Goal: Task Accomplishment & Management: Use online tool/utility

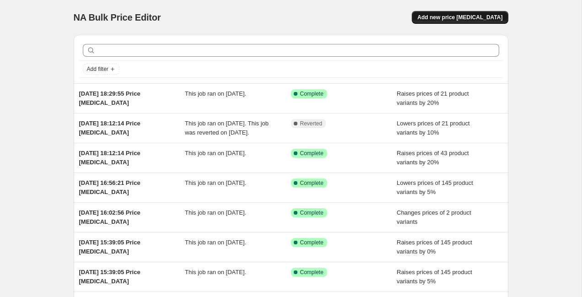
click at [461, 19] on span "Add new price [MEDICAL_DATA]" at bounding box center [459, 17] width 85 height 7
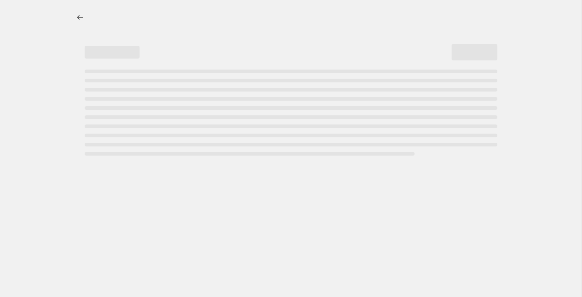
select select "percentage"
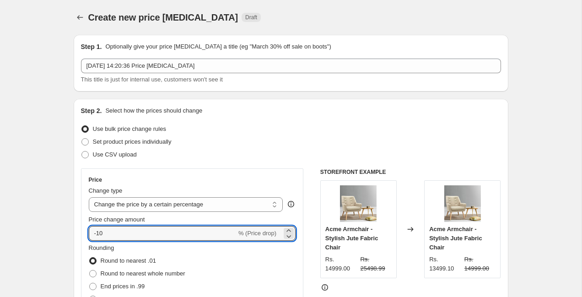
drag, startPoint x: 110, startPoint y: 235, endPoint x: 55, endPoint y: 235, distance: 54.5
type input "10"
click at [236, 136] on div "Set product prices individually" at bounding box center [291, 141] width 420 height 13
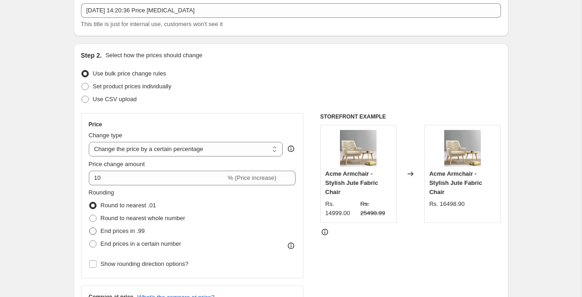
scroll to position [112, 0]
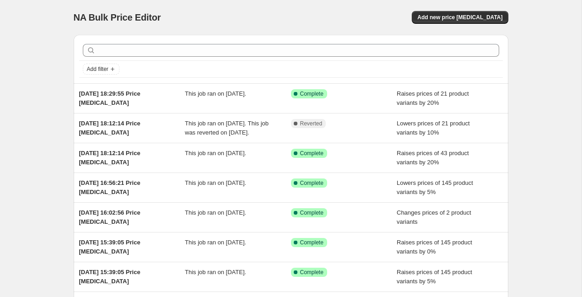
click at [460, 24] on div "NA Bulk Price Editor. This page is ready NA Bulk Price Editor Add new price [ME…" at bounding box center [291, 17] width 435 height 35
click at [460, 20] on span "Add new price [MEDICAL_DATA]" at bounding box center [459, 17] width 85 height 7
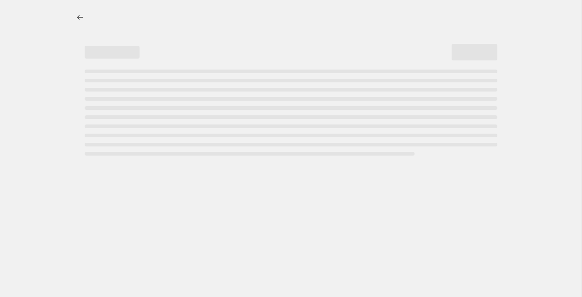
select select "percentage"
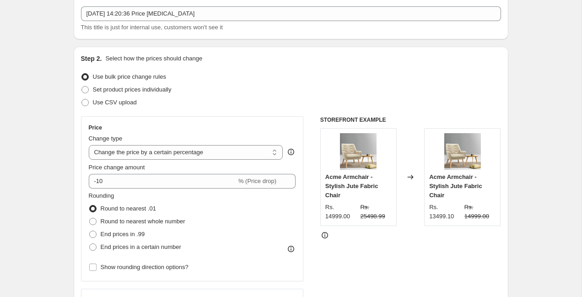
scroll to position [53, 0]
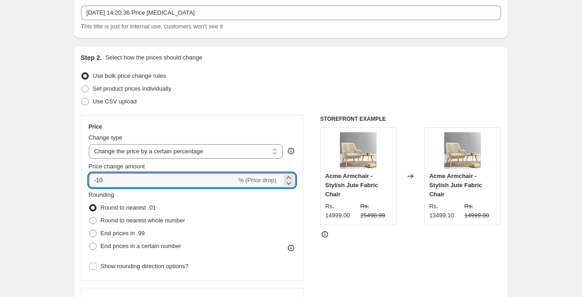
drag, startPoint x: 113, startPoint y: 179, endPoint x: 43, endPoint y: 179, distance: 69.6
type input "10"
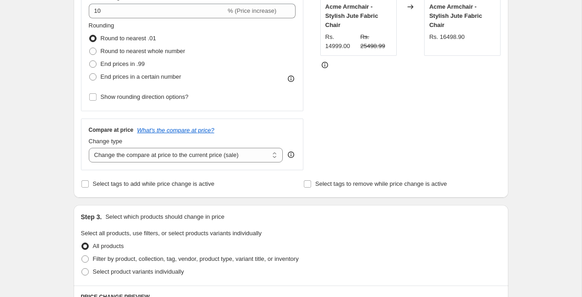
scroll to position [227, 0]
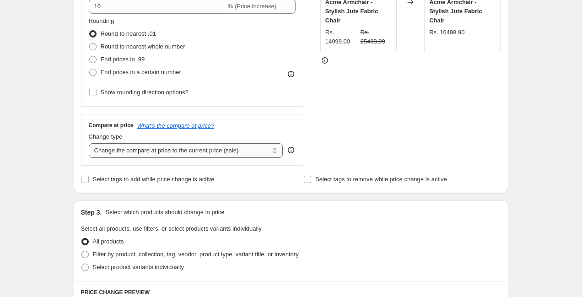
click at [142, 152] on select "Change the compare at price to the current price (sale) Change the compare at p…" at bounding box center [186, 150] width 195 height 15
select select "pp"
click at [89, 143] on select "Change the compare at price to the current price (sale) Change the compare at p…" at bounding box center [186, 150] width 195 height 15
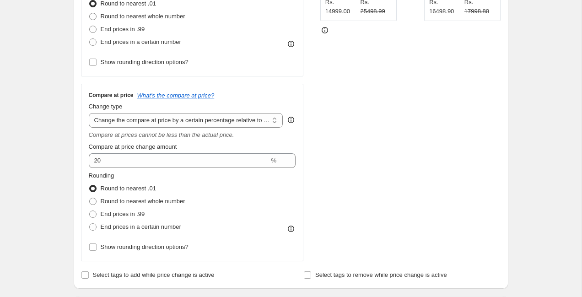
scroll to position [258, 0]
drag, startPoint x: 130, startPoint y: 193, endPoint x: 125, endPoint y: 180, distance: 13.6
click at [128, 187] on label "Round to nearest .01" at bounding box center [122, 188] width 67 height 13
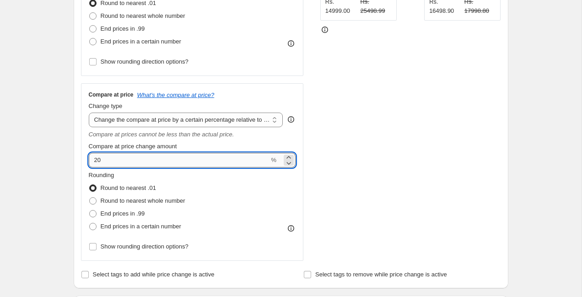
click at [97, 153] on input "20" at bounding box center [179, 160] width 181 height 15
drag, startPoint x: 109, startPoint y: 158, endPoint x: 86, endPoint y: 158, distance: 23.8
click at [86, 158] on div "Compare at price What's the compare at price? Change type Change the compare at…" at bounding box center [192, 172] width 223 height 178
type input "70"
click at [65, 162] on div "Create new price [MEDICAL_DATA]. This page is ready Create new price [MEDICAL_D…" at bounding box center [291, 273] width 457 height 1062
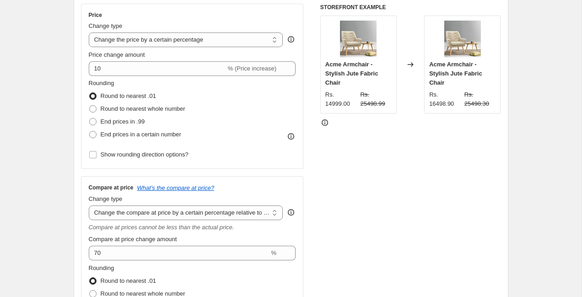
scroll to position [144, 0]
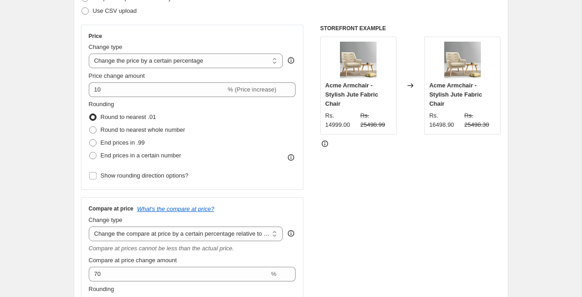
click at [379, 208] on div "STOREFRONT EXAMPLE Acme Armchair - Stylish Jute Fabric Chair Rs. 14999.00 Rs. 2…" at bounding box center [410, 200] width 181 height 350
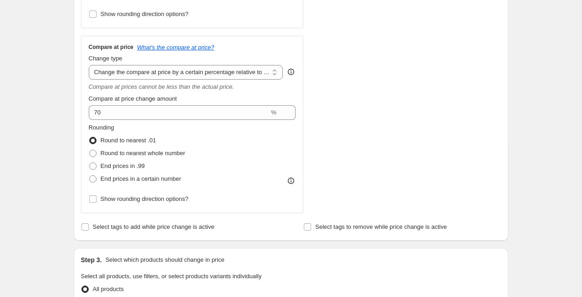
scroll to position [308, 0]
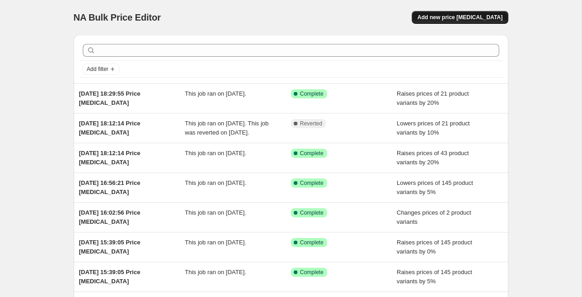
click at [455, 18] on span "Add new price [MEDICAL_DATA]" at bounding box center [459, 17] width 85 height 7
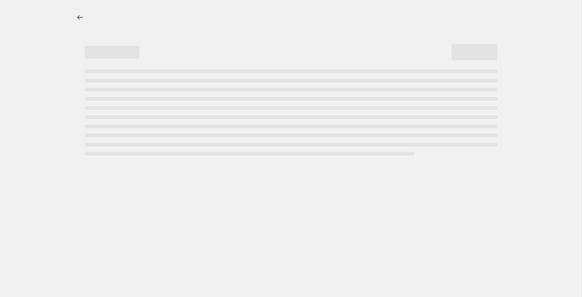
select select "percentage"
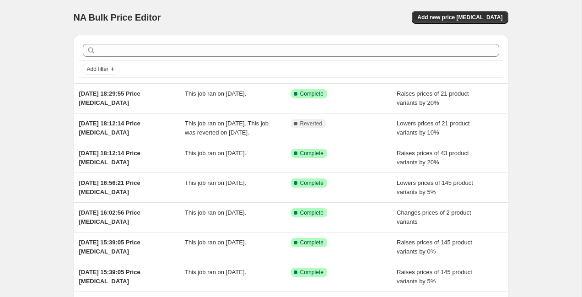
scroll to position [0, 0]
click at [465, 16] on span "Add new price [MEDICAL_DATA]" at bounding box center [459, 16] width 85 height 7
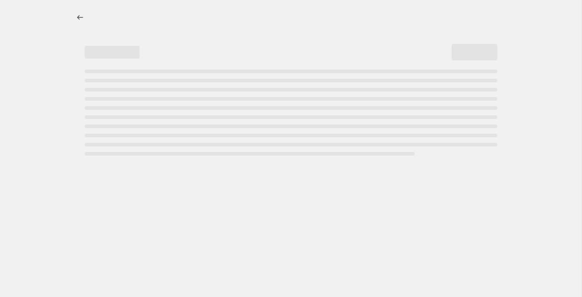
select select "percentage"
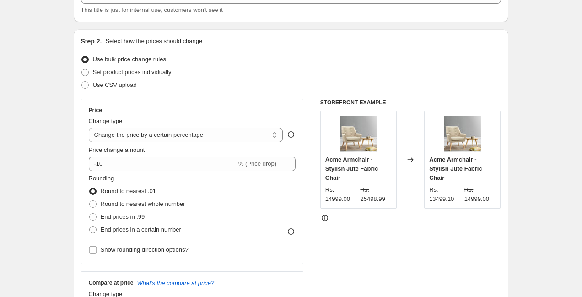
scroll to position [71, 0]
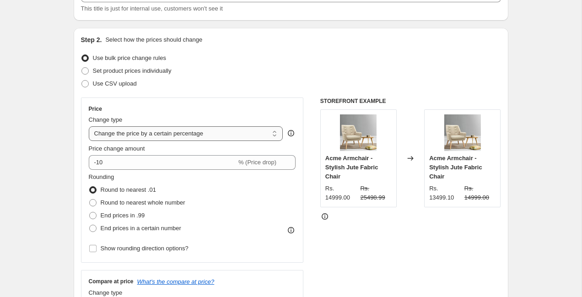
click at [144, 133] on select "Change the price to a certain amount Change the price by a certain amount Chang…" at bounding box center [186, 133] width 195 height 15
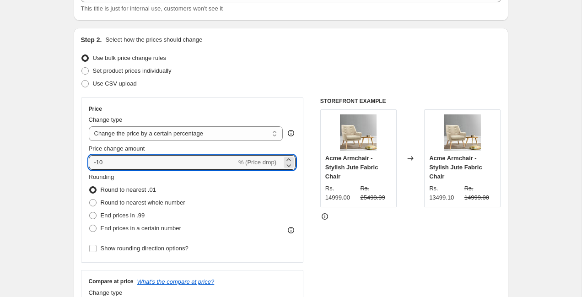
drag, startPoint x: 107, startPoint y: 159, endPoint x: 35, endPoint y: 164, distance: 72.0
type input "10"
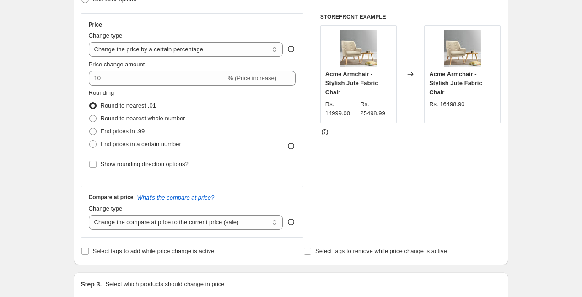
scroll to position [208, 0]
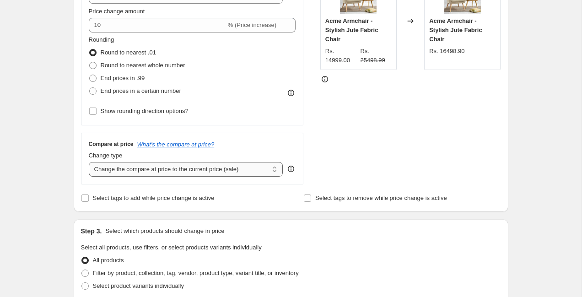
click at [146, 173] on select "Change the compare at price to the current price (sale) Change the compare at p…" at bounding box center [186, 169] width 195 height 15
select select "pp"
click at [89, 162] on select "Change the compare at price to the current price (sale) Change the compare at p…" at bounding box center [186, 169] width 195 height 15
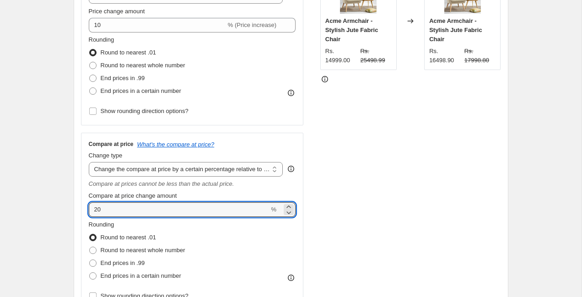
drag, startPoint x: 114, startPoint y: 214, endPoint x: 70, endPoint y: 207, distance: 44.5
type input "70"
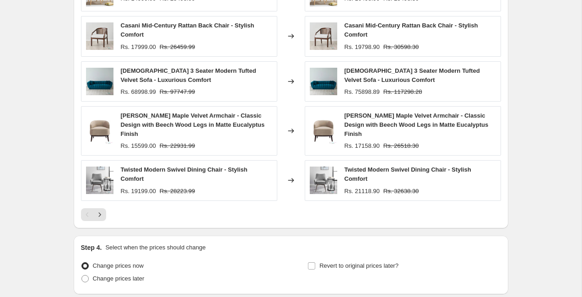
scroll to position [756, 0]
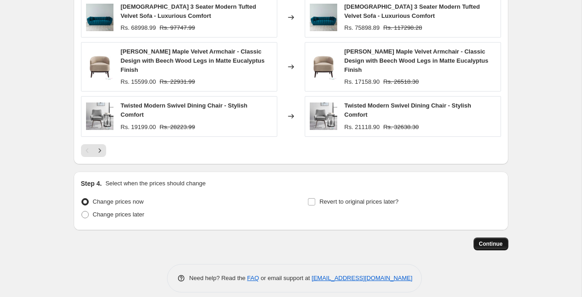
click at [497, 240] on span "Continue" at bounding box center [491, 243] width 24 height 7
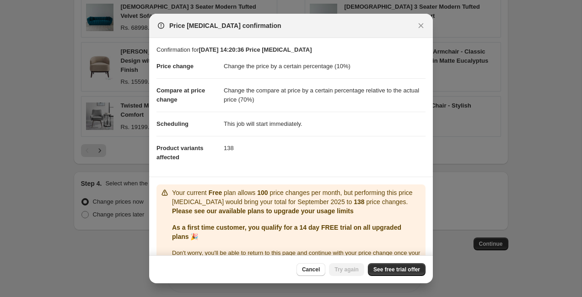
scroll to position [22, 0]
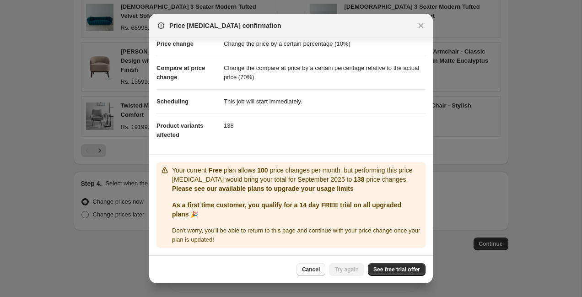
click at [312, 269] on span "Cancel" at bounding box center [311, 269] width 18 height 7
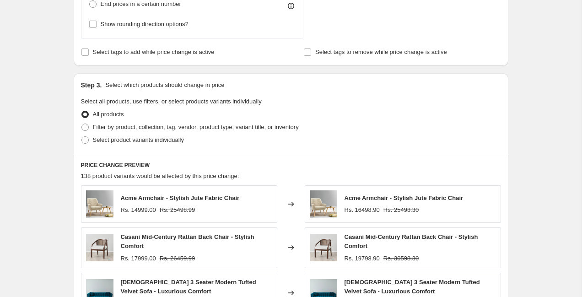
scroll to position [454, 0]
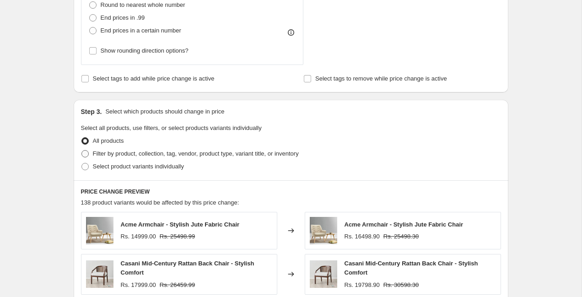
click at [101, 154] on span "Filter by product, collection, tag, vendor, product type, variant title, or inv…" at bounding box center [196, 153] width 206 height 7
click at [82, 151] on input "Filter by product, collection, tag, vendor, product type, variant title, or inv…" at bounding box center [81, 150] width 0 height 0
radio input "true"
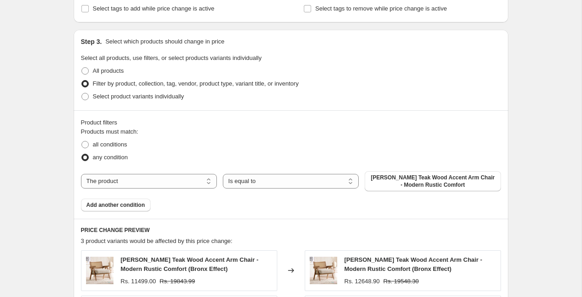
scroll to position [526, 0]
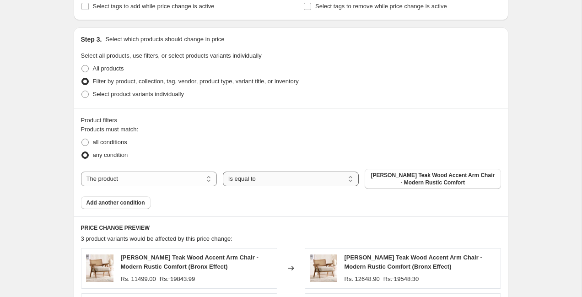
click at [292, 181] on select "Is equal to Is not equal to" at bounding box center [291, 179] width 136 height 15
click at [223, 172] on select "Is equal to Is not equal to" at bounding box center [291, 179] width 136 height 15
click at [414, 182] on span "[PERSON_NAME] Teak Wood Accent Arm Chair - Modern Rustic Comfort" at bounding box center [432, 179] width 125 height 15
click at [110, 94] on span "Select product variants individually" at bounding box center [138, 94] width 91 height 7
click at [82, 91] on input "Select product variants individually" at bounding box center [81, 91] width 0 height 0
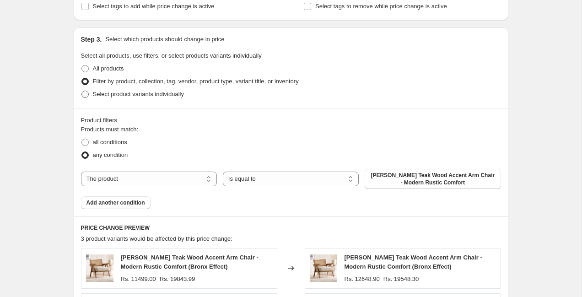
radio input "true"
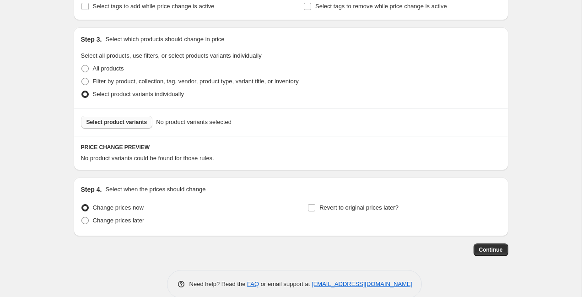
click at [127, 123] on span "Select product variants" at bounding box center [117, 122] width 61 height 7
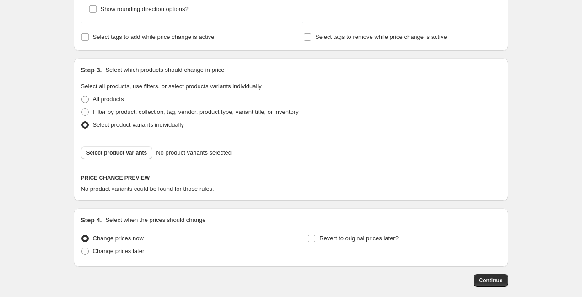
scroll to position [492, 0]
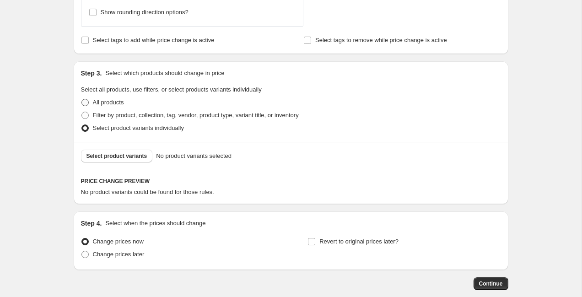
click at [90, 101] on label "All products" at bounding box center [102, 102] width 43 height 13
click at [82, 99] on input "All products" at bounding box center [81, 99] width 0 height 0
radio input "true"
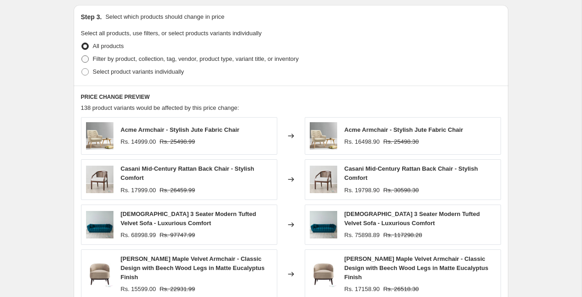
scroll to position [552, 0]
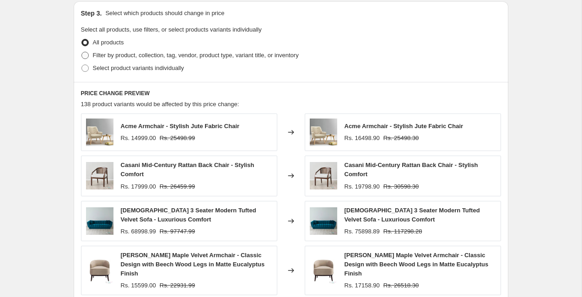
click at [94, 54] on span "Filter by product, collection, tag, vendor, product type, variant title, or inv…" at bounding box center [196, 55] width 206 height 7
click at [82, 52] on input "Filter by product, collection, tag, vendor, product type, variant title, or inv…" at bounding box center [81, 52] width 0 height 0
radio input "true"
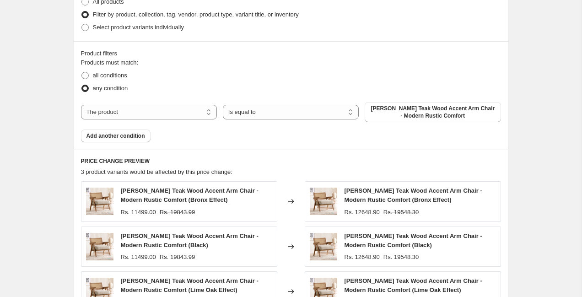
scroll to position [596, 0]
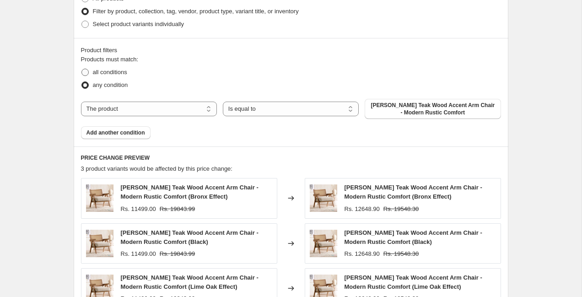
click at [88, 71] on span at bounding box center [84, 72] width 7 height 7
click at [82, 69] on input "all conditions" at bounding box center [81, 69] width 0 height 0
radio input "true"
click at [175, 109] on select "The product The product's collection The product's tag The product's vendor The…" at bounding box center [149, 109] width 136 height 15
select select "collection"
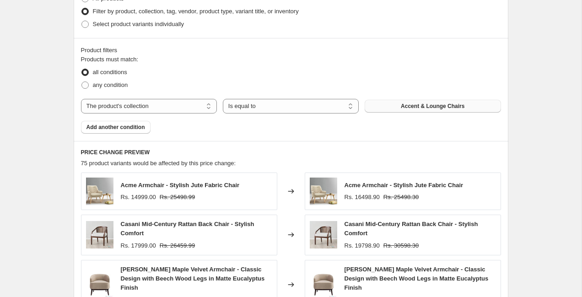
click at [411, 109] on span "Accent & Lounge Chairs" at bounding box center [433, 106] width 64 height 7
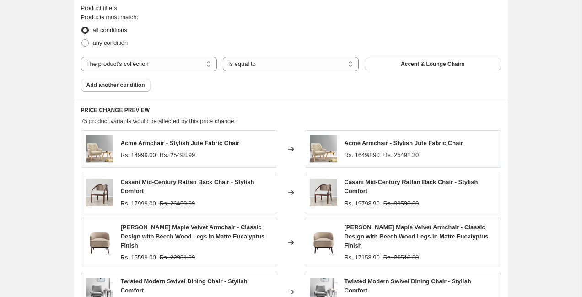
scroll to position [640, 0]
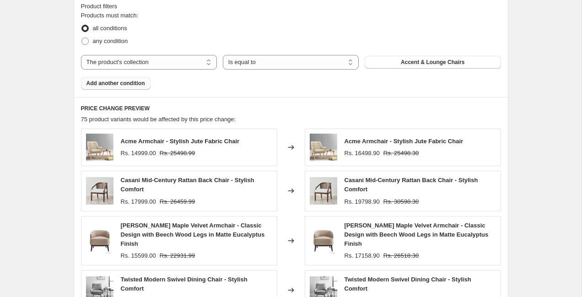
click at [122, 85] on span "Add another condition" at bounding box center [116, 83] width 59 height 7
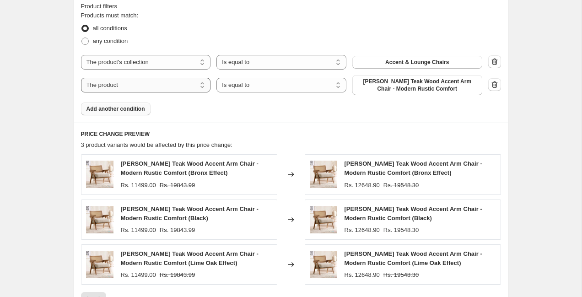
click at [160, 85] on select "The product The product's collection The product's tag The product's vendor The…" at bounding box center [146, 85] width 130 height 15
select select "collection"
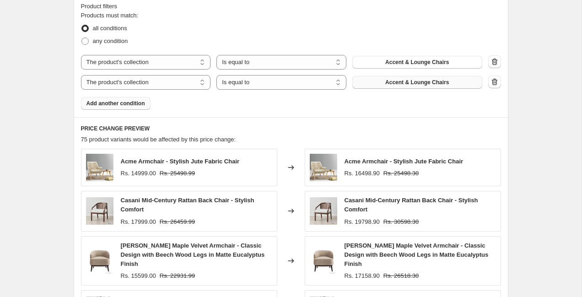
click at [432, 85] on span "Accent & Lounge Chairs" at bounding box center [417, 82] width 64 height 7
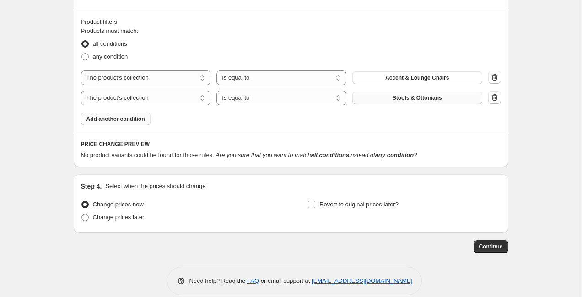
scroll to position [636, 0]
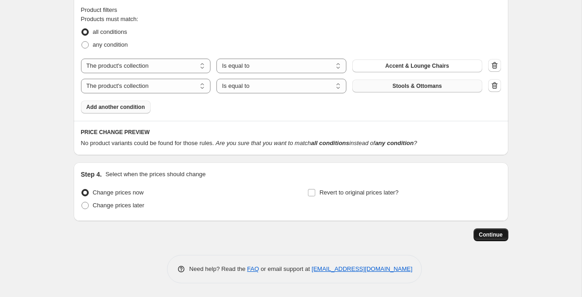
click at [489, 231] on button "Continue" at bounding box center [491, 234] width 35 height 13
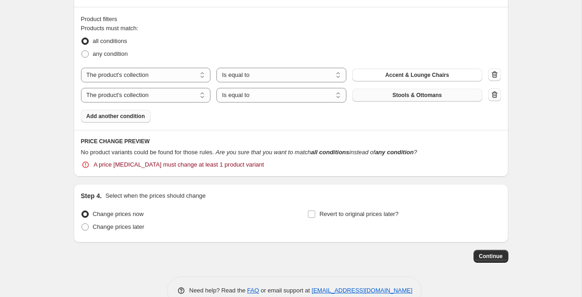
scroll to position [679, 0]
click at [440, 70] on button "Accent & Lounge Chairs" at bounding box center [417, 74] width 130 height 13
click at [407, 95] on span "Stools & Ottomans" at bounding box center [417, 94] width 49 height 7
click at [489, 257] on span "Continue" at bounding box center [491, 255] width 24 height 7
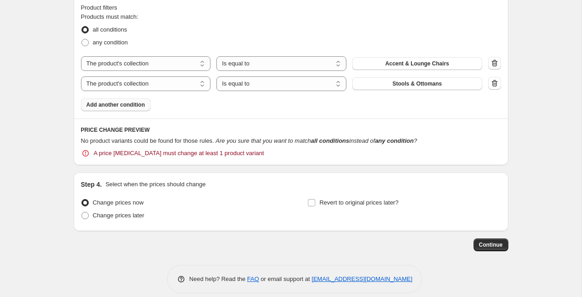
scroll to position [699, 0]
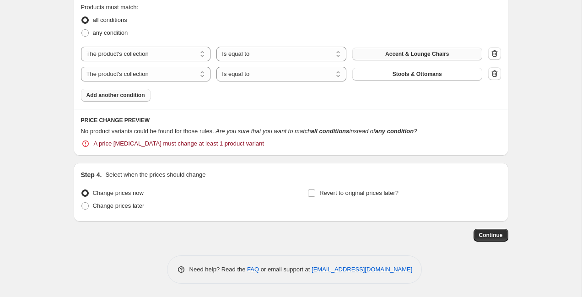
click at [437, 54] on span "Accent & Lounge Chairs" at bounding box center [417, 53] width 64 height 7
click at [497, 74] on icon "button" at bounding box center [495, 73] width 6 height 7
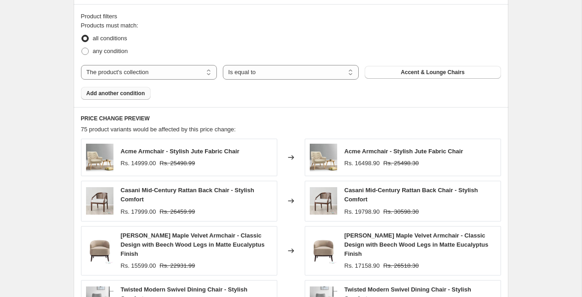
scroll to position [631, 0]
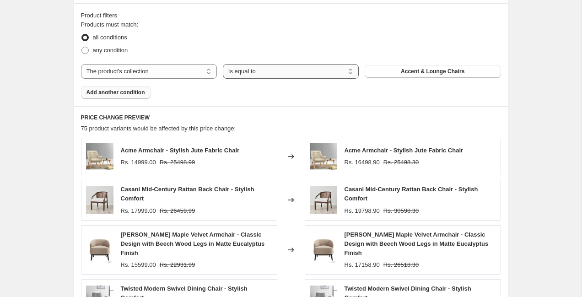
click at [288, 72] on select "Is equal to Is not equal to" at bounding box center [291, 71] width 136 height 15
click at [223, 64] on select "Is equal to Is not equal to" at bounding box center [291, 71] width 136 height 15
click at [166, 71] on select "The product The product's collection The product's tag The product's vendor The…" at bounding box center [149, 71] width 136 height 15
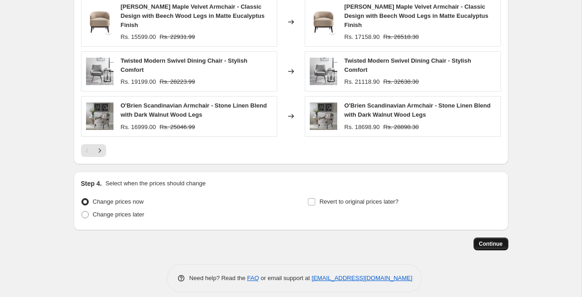
click at [483, 240] on span "Continue" at bounding box center [491, 243] width 24 height 7
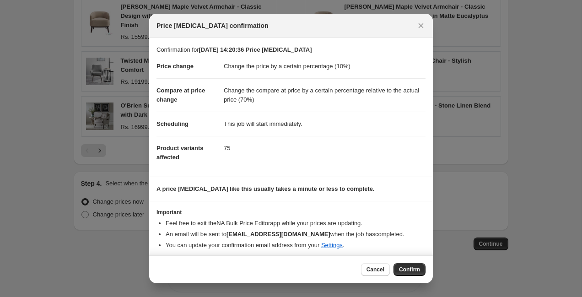
scroll to position [4, 0]
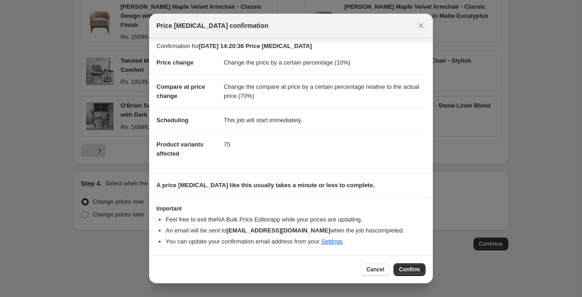
drag, startPoint x: 405, startPoint y: 269, endPoint x: 388, endPoint y: 254, distance: 22.0
click at [404, 269] on span "Confirm" at bounding box center [409, 269] width 21 height 7
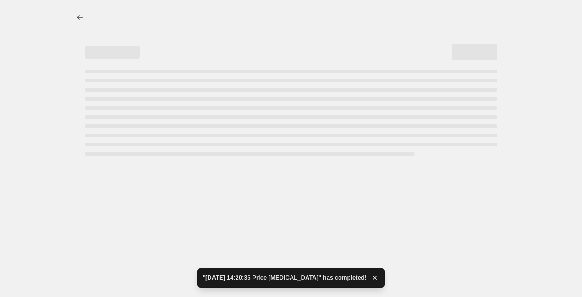
select select "percentage"
select select "pp"
select select "collection"
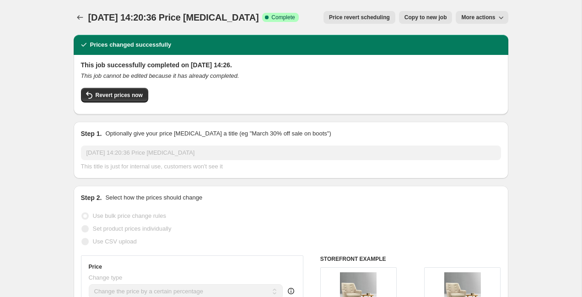
click at [492, 17] on span "More actions" at bounding box center [478, 17] width 34 height 7
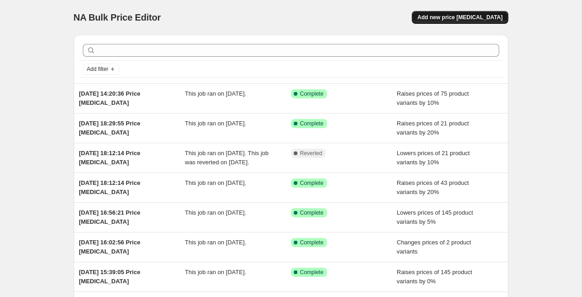
click at [475, 15] on span "Add new price [MEDICAL_DATA]" at bounding box center [459, 17] width 85 height 7
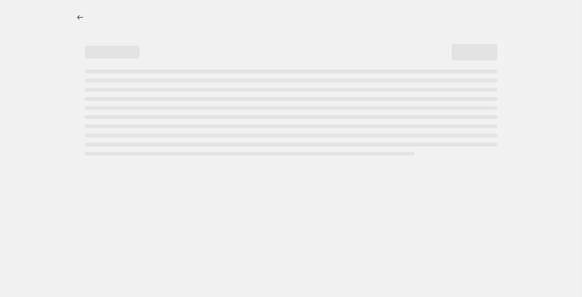
select select "percentage"
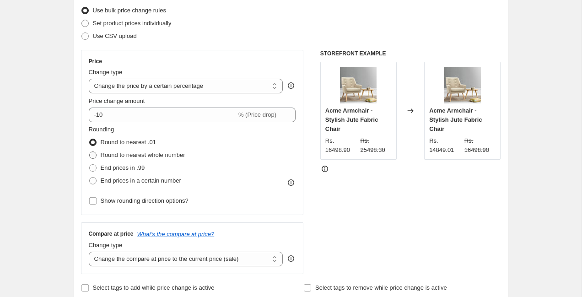
scroll to position [119, 0]
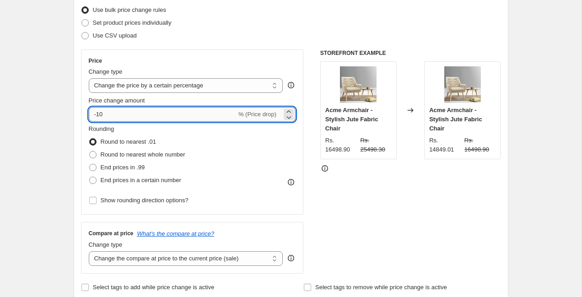
click at [132, 115] on input "-10" at bounding box center [163, 114] width 148 height 15
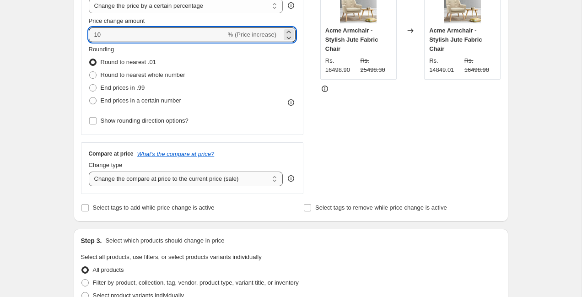
scroll to position [198, 0]
type input "10"
click at [110, 178] on select "Change the compare at price to the current price (sale) Change the compare at p…" at bounding box center [186, 180] width 195 height 15
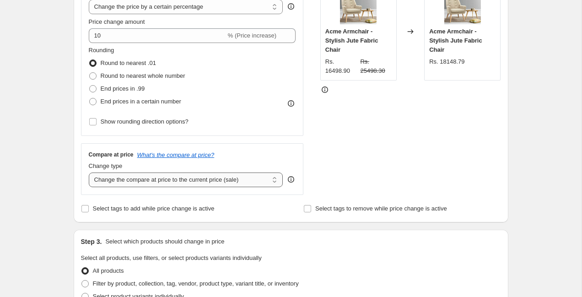
select select "pp"
click at [89, 173] on select "Change the compare at price to the current price (sale) Change the compare at p…" at bounding box center [186, 180] width 195 height 15
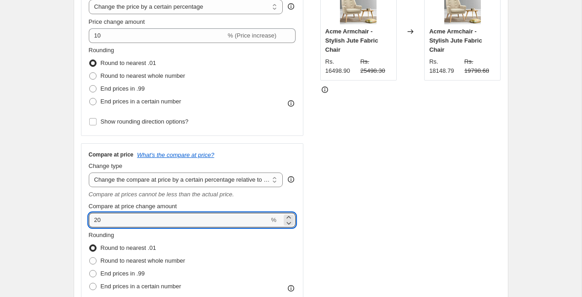
drag, startPoint x: 110, startPoint y: 219, endPoint x: 82, endPoint y: 219, distance: 27.9
click at [82, 219] on div "Compare at price What's the compare at price? Change type Change the compare at…" at bounding box center [192, 232] width 223 height 178
type input "70"
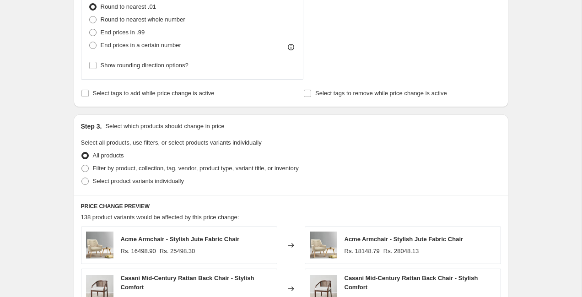
scroll to position [437, 0]
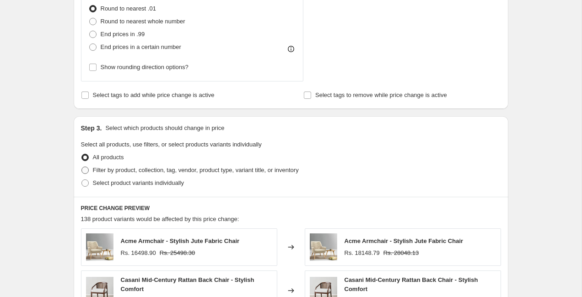
click at [116, 168] on span "Filter by product, collection, tag, vendor, product type, variant title, or inv…" at bounding box center [196, 170] width 206 height 7
click at [82, 167] on input "Filter by product, collection, tag, vendor, product type, variant title, or inv…" at bounding box center [81, 167] width 0 height 0
radio input "true"
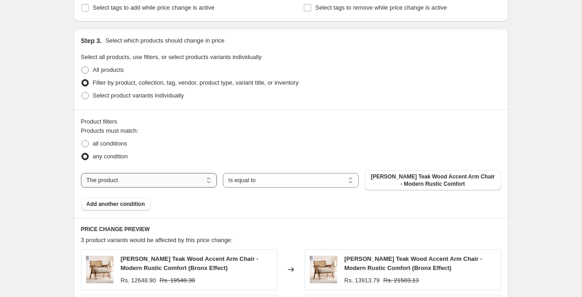
scroll to position [524, 0]
click at [157, 182] on select "The product The product's collection The product's tag The product's vendor The…" at bounding box center [149, 180] width 136 height 15
select select "collection"
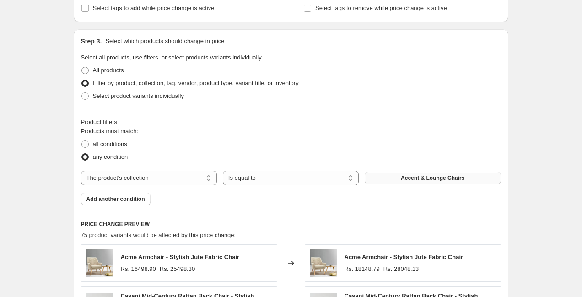
click at [419, 179] on span "Accent & Lounge Chairs" at bounding box center [433, 177] width 64 height 7
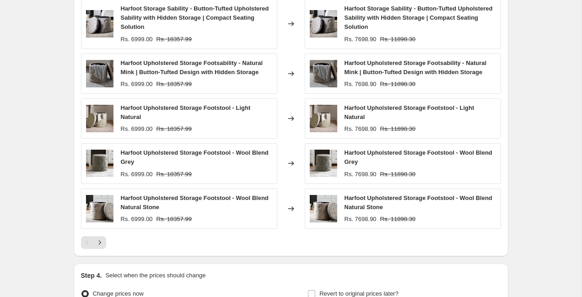
scroll to position [871, 0]
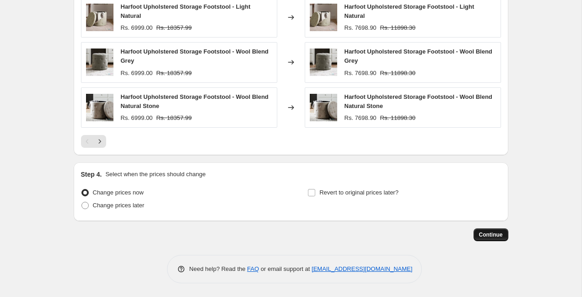
click at [498, 235] on span "Continue" at bounding box center [491, 234] width 24 height 7
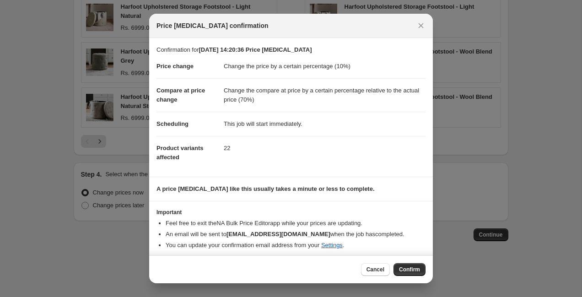
scroll to position [4, 0]
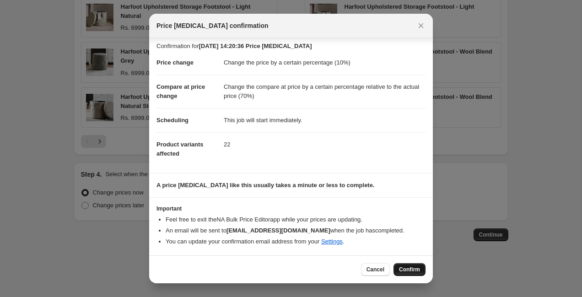
click at [413, 270] on span "Confirm" at bounding box center [409, 269] width 21 height 7
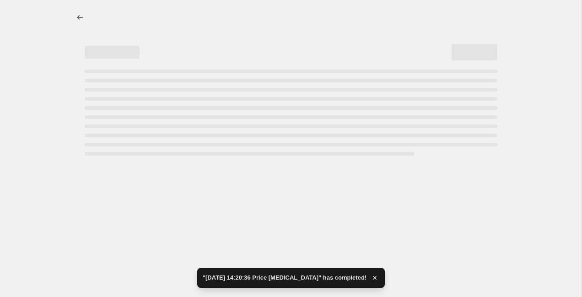
select select "percentage"
select select "pp"
select select "collection"
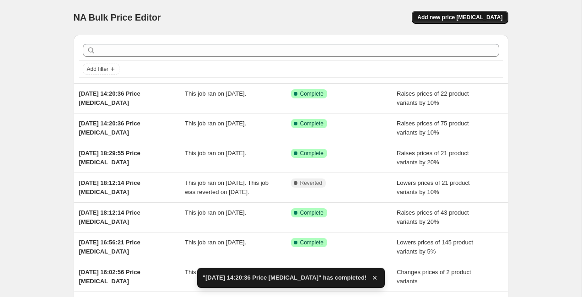
click at [464, 19] on span "Add new price [MEDICAL_DATA]" at bounding box center [459, 17] width 85 height 7
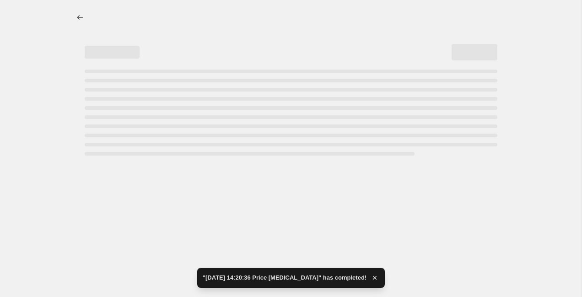
select select "percentage"
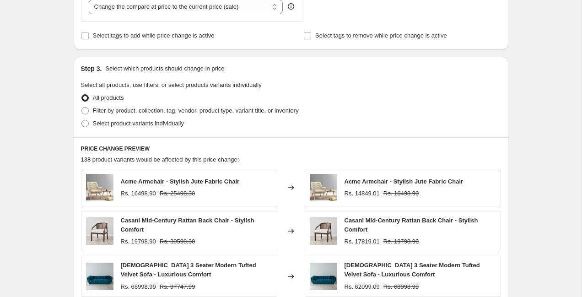
scroll to position [411, 0]
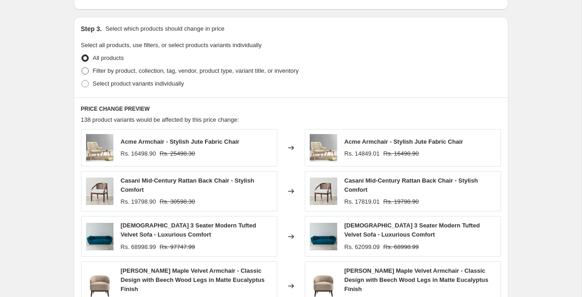
click at [159, 70] on span "Filter by product, collection, tag, vendor, product type, variant title, or inv…" at bounding box center [196, 70] width 206 height 7
click at [82, 68] on input "Filter by product, collection, tag, vendor, product type, variant title, or inv…" at bounding box center [81, 67] width 0 height 0
radio input "true"
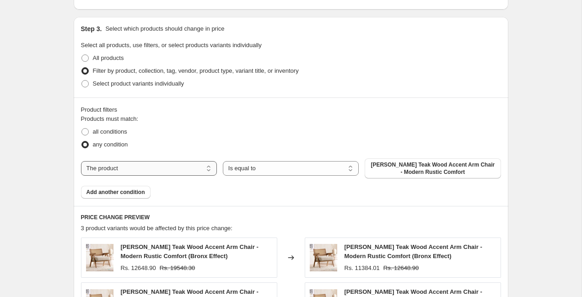
click at [170, 163] on select "The product The product's collection The product's tag The product's vendor The…" at bounding box center [149, 168] width 136 height 15
select select "collection"
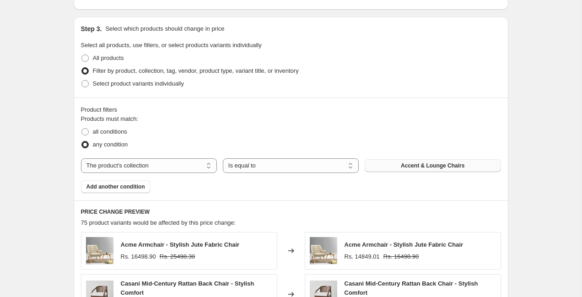
click at [428, 169] on button "Accent & Lounge Chairs" at bounding box center [433, 165] width 136 height 13
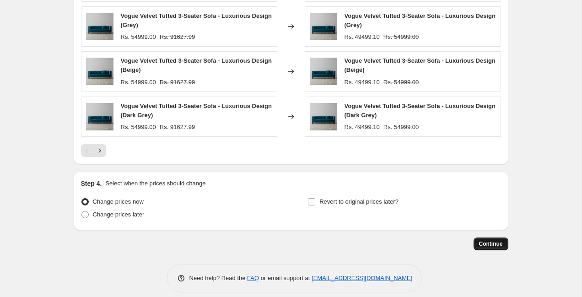
scroll to position [727, 0]
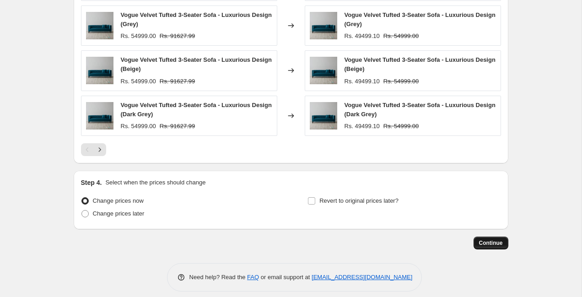
click at [482, 244] on span "Continue" at bounding box center [491, 242] width 24 height 7
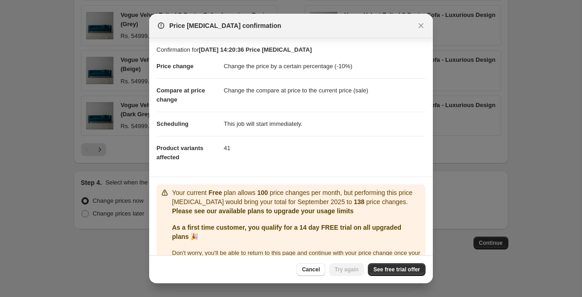
scroll to position [22, 0]
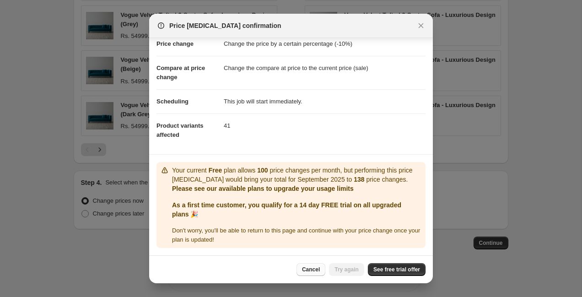
click at [311, 270] on span "Cancel" at bounding box center [311, 269] width 18 height 7
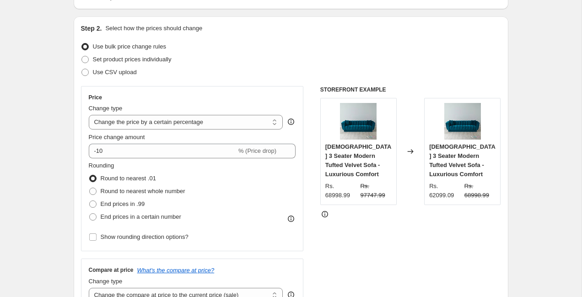
scroll to position [0, 0]
